Goal: Complete application form

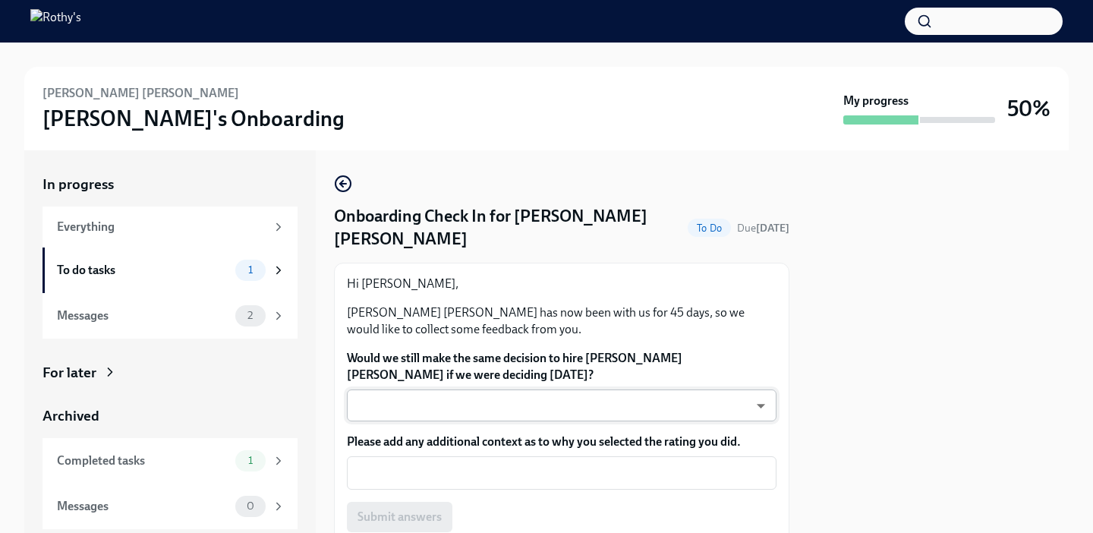
click at [764, 364] on body "[PERSON_NAME] [PERSON_NAME] Onboarding My progress 50% In progress Everything T…" at bounding box center [546, 266] width 1093 height 533
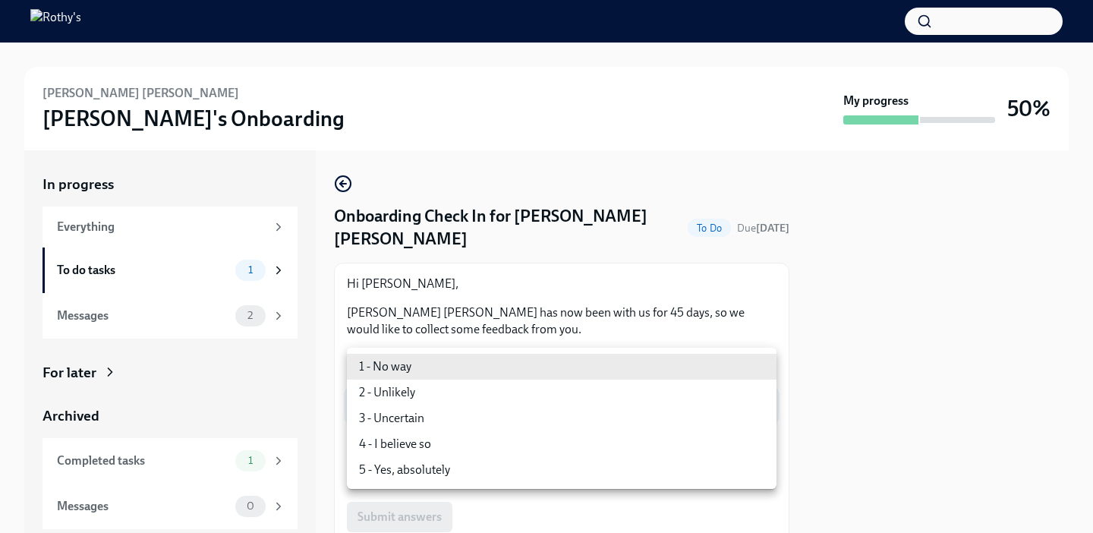
click at [440, 468] on li "5 - Yes, absolutely" at bounding box center [562, 470] width 430 height 26
type input "ecD3jUuAv"
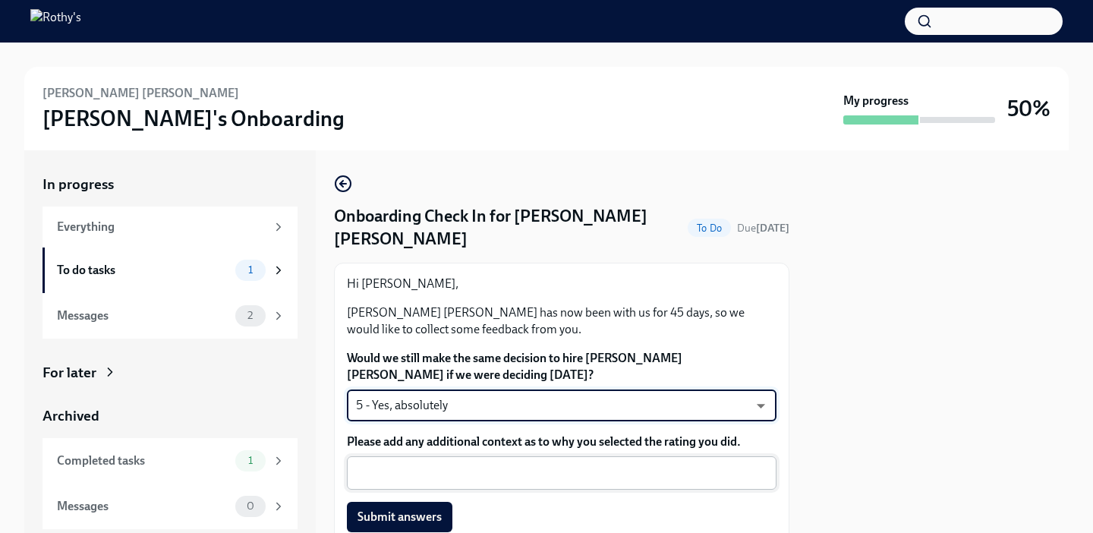
click at [379, 464] on textarea "Please add any additional context as to why you selected the rating you did." at bounding box center [561, 473] width 411 height 18
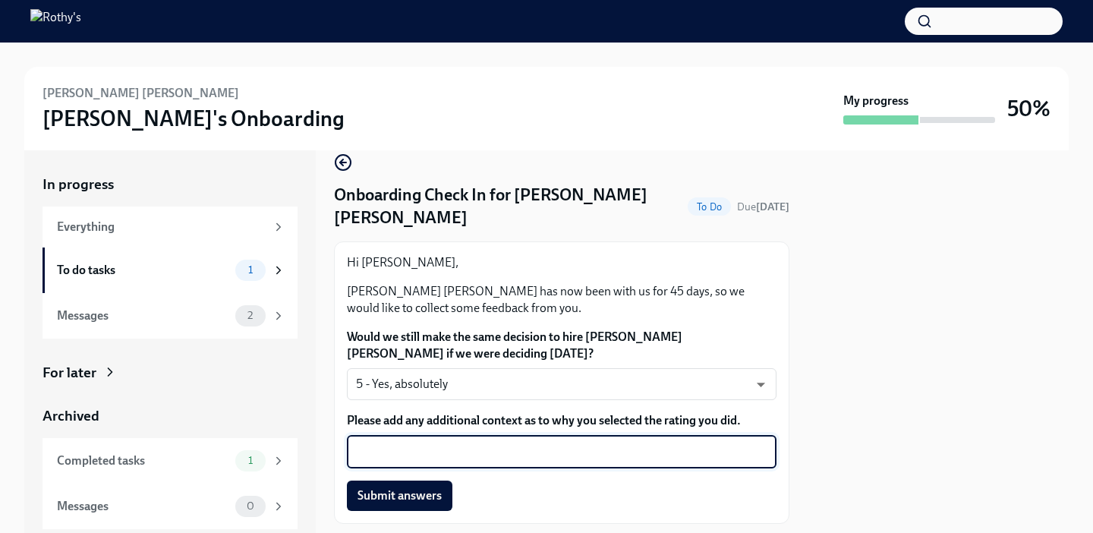
scroll to position [20, 0]
type textarea "e"
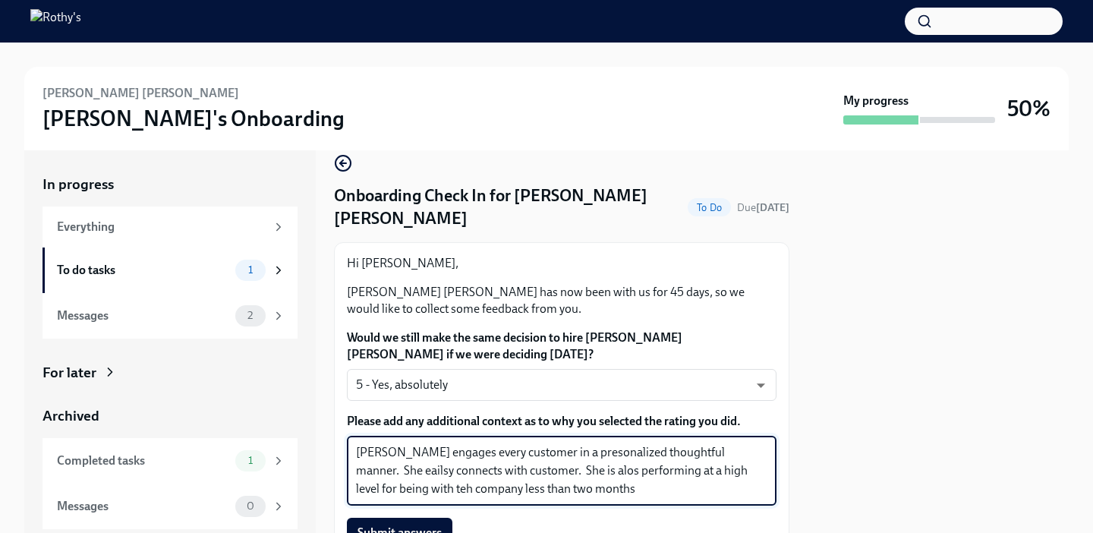
type textarea "[PERSON_NAME] engages every customer in a presonalized thoughtful manner. She e…"
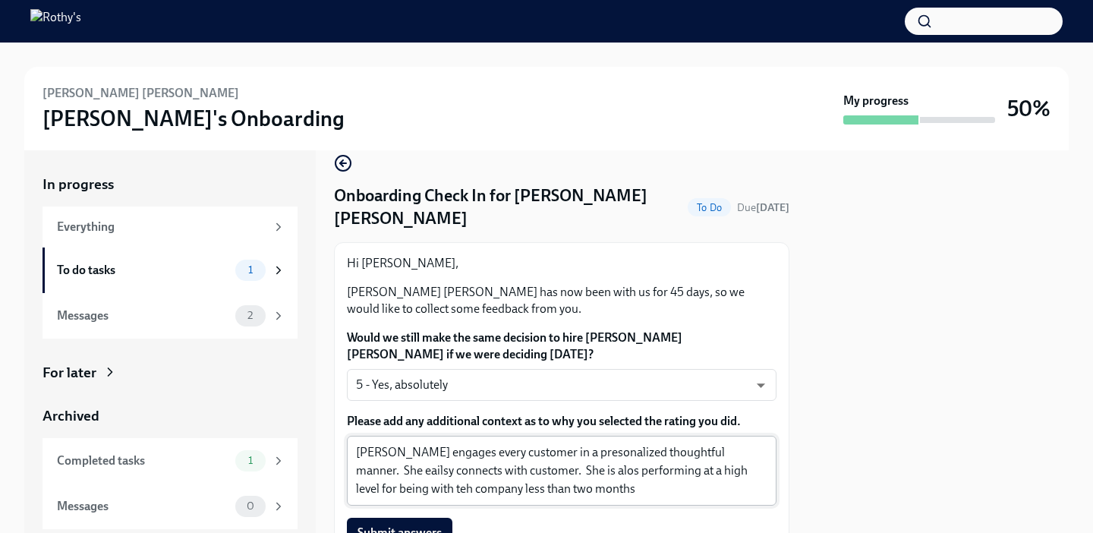
drag, startPoint x: 352, startPoint y: 411, endPoint x: 530, endPoint y: 440, distance: 180.0
click at [530, 440] on div "[PERSON_NAME] engages every customer in a presonalized thoughtful manner. She e…" at bounding box center [562, 471] width 430 height 70
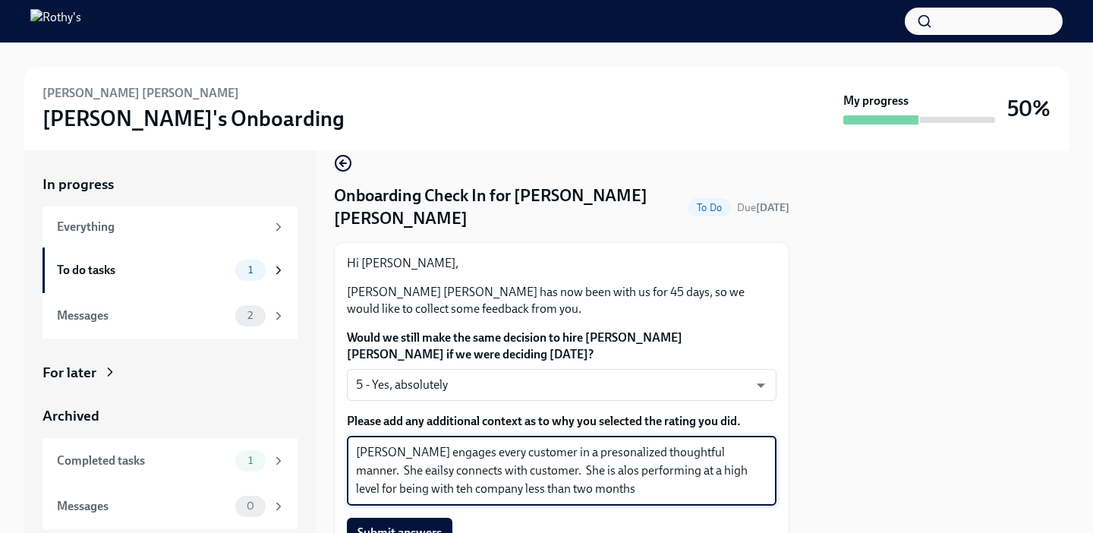
drag, startPoint x: 356, startPoint y: 411, endPoint x: 569, endPoint y: 455, distance: 217.8
click at [569, 453] on textarea "[PERSON_NAME] engages every customer in a presonalized thoughtful manner. She e…" at bounding box center [561, 470] width 411 height 55
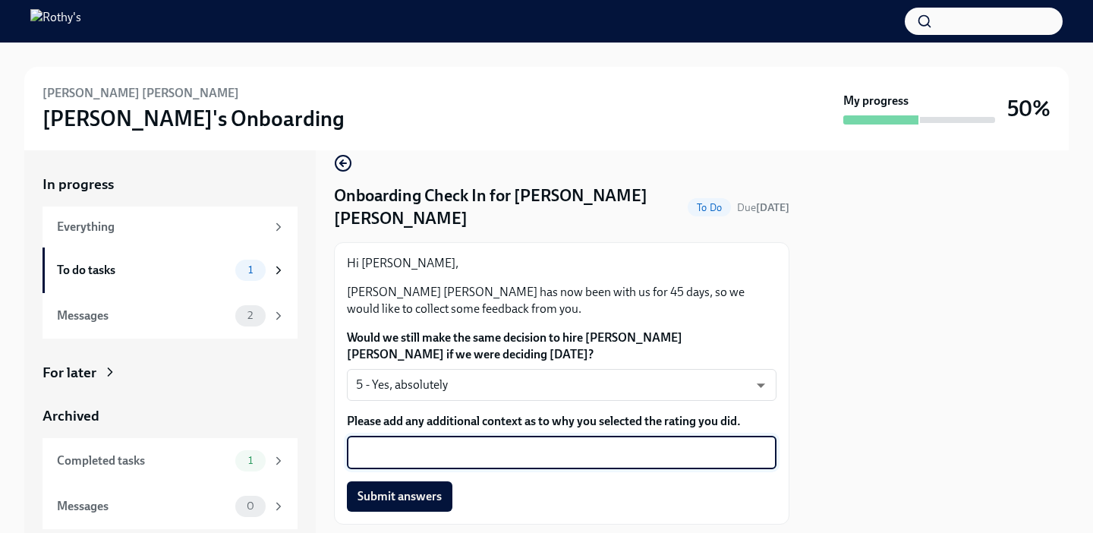
paste textarea "[PERSON_NAME] engages every customer in a personalized and thoughtful manner. S…"
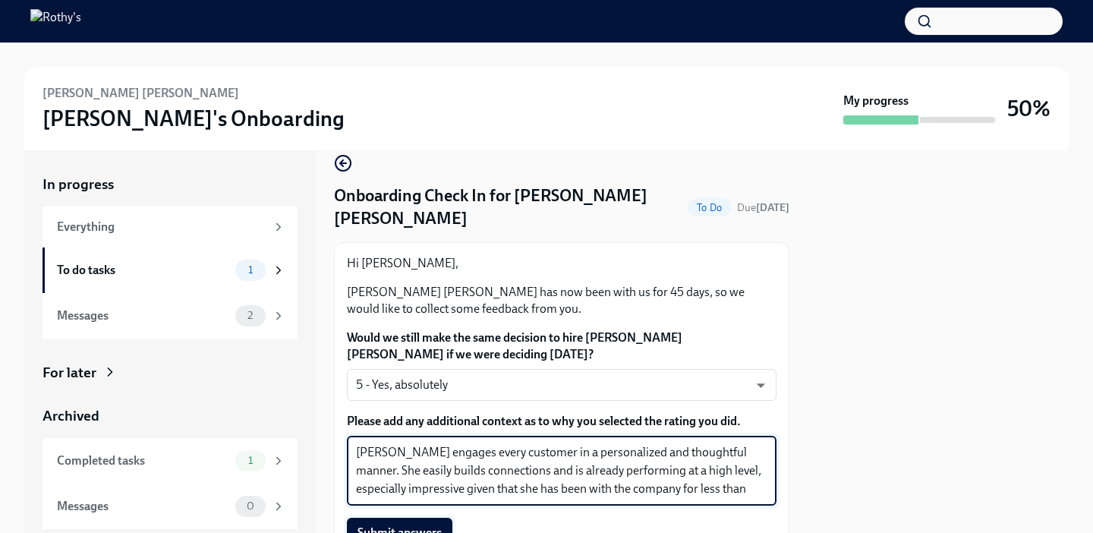
type textarea "[PERSON_NAME] engages every customer in a personalized and thoughtful manner. S…"
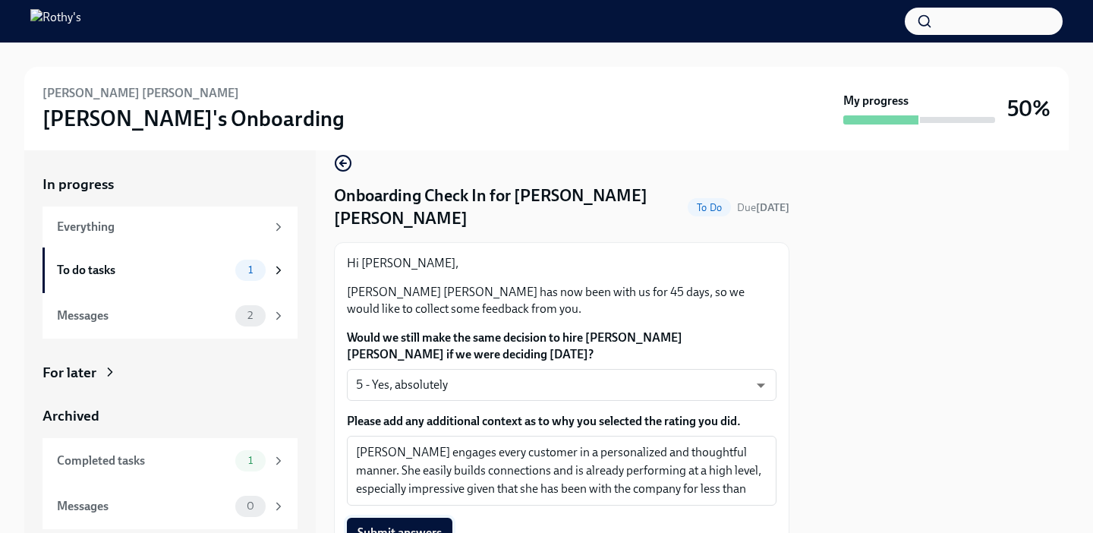
click at [424, 525] on span "Submit answers" at bounding box center [400, 532] width 84 height 15
